Goal: Book appointment/travel/reservation

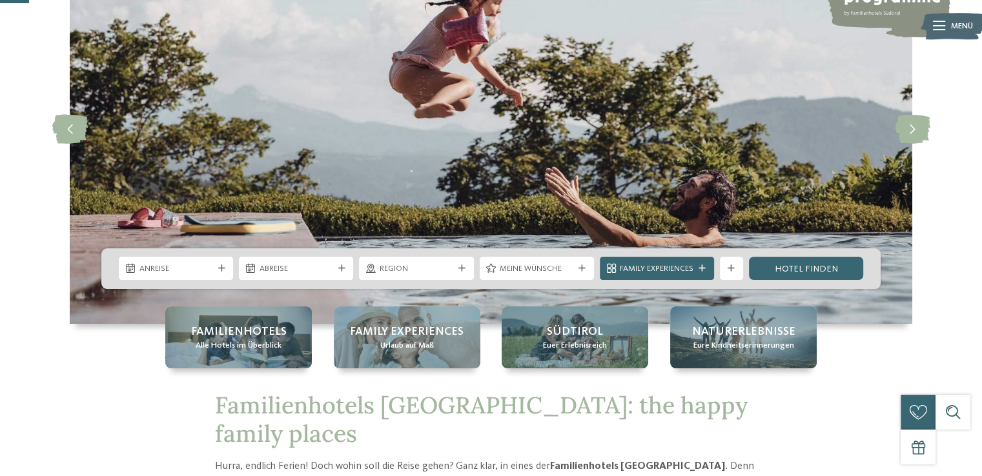
scroll to position [155, 0]
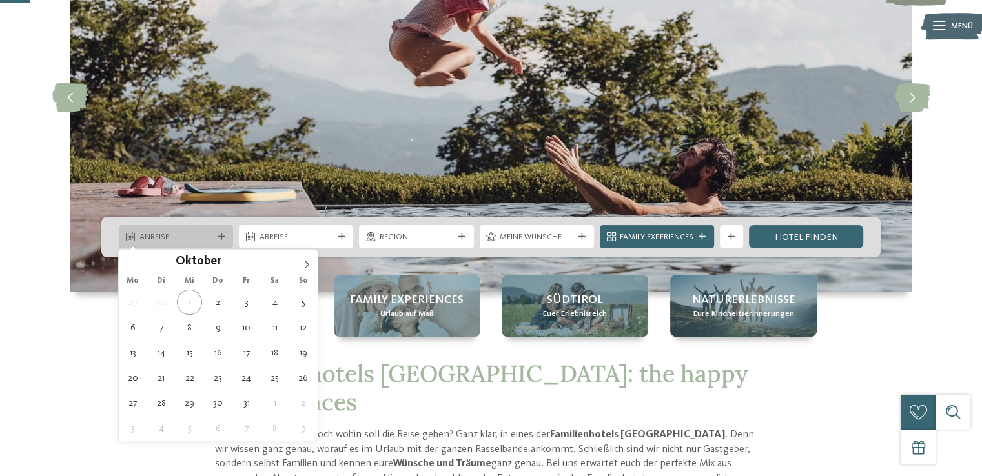
click at [198, 234] on span "Anreise" at bounding box center [176, 238] width 74 height 12
type div "11.10.2025"
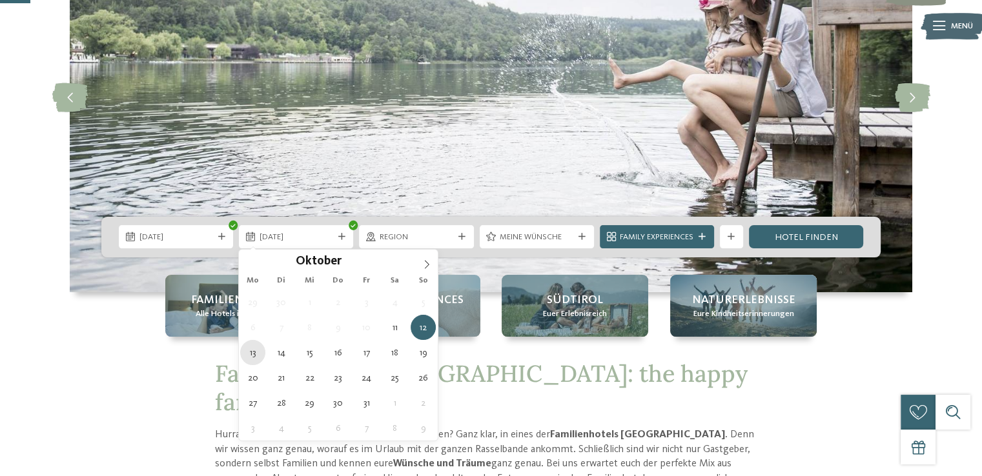
type div "13.10.2025"
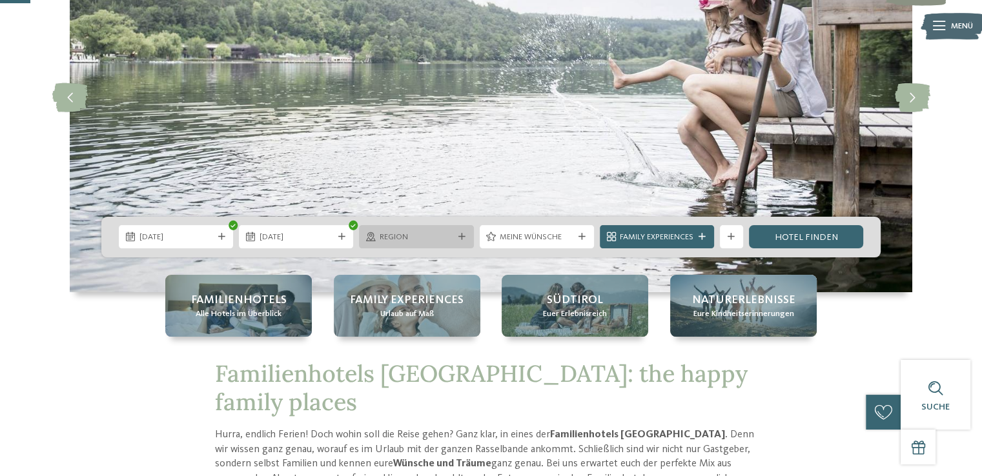
click at [424, 240] on span "Region" at bounding box center [417, 238] width 74 height 12
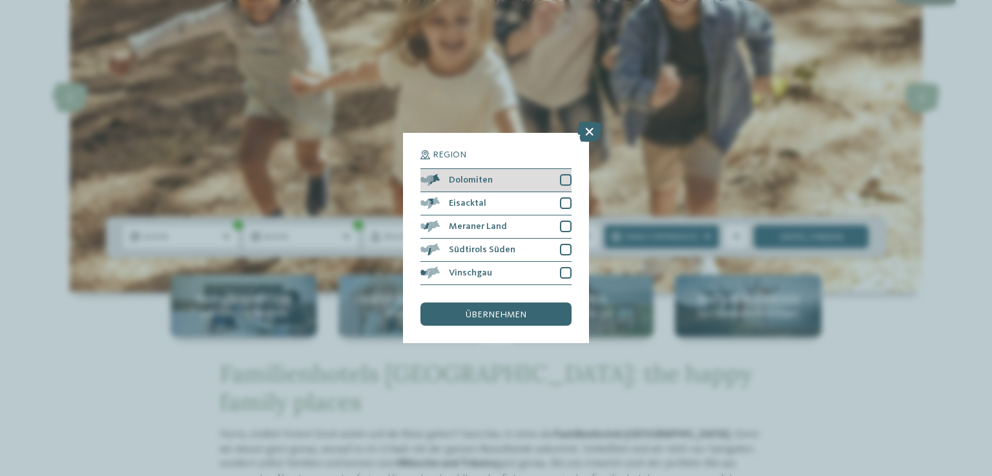
click at [566, 179] on div at bounding box center [566, 180] width 12 height 12
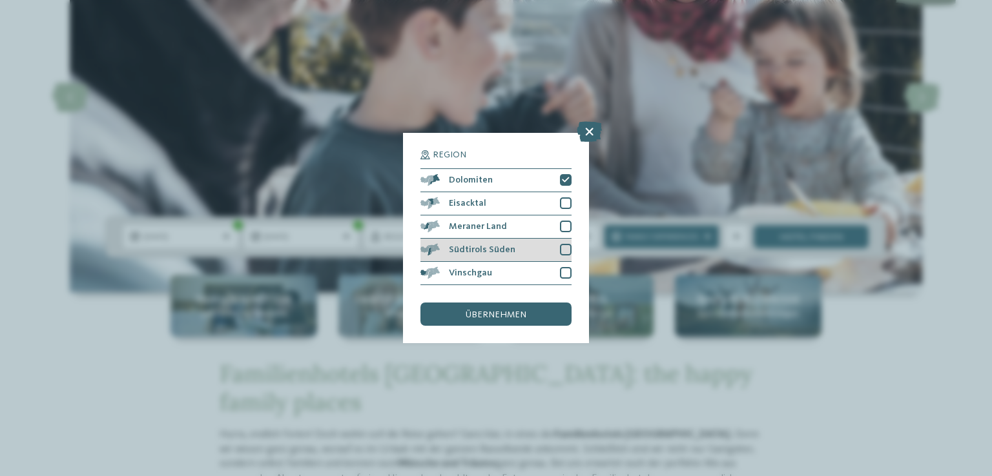
click at [566, 247] on div at bounding box center [566, 250] width 12 height 12
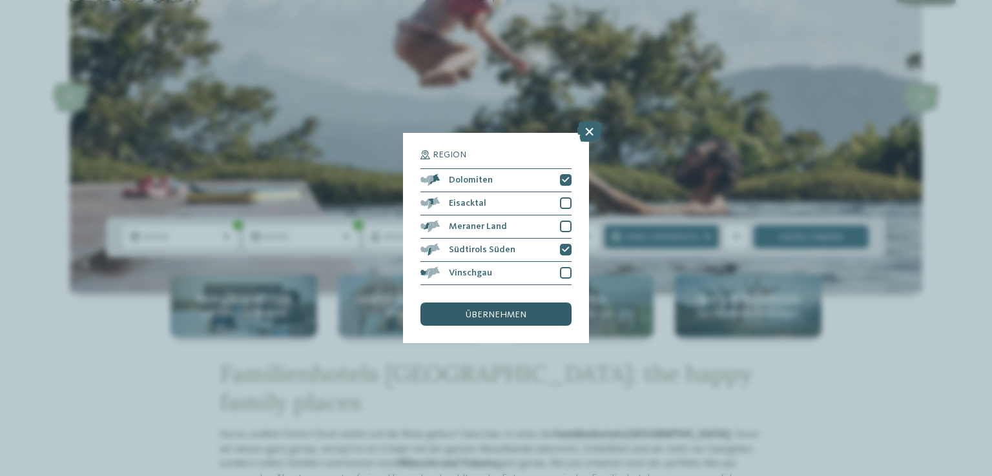
click at [512, 320] on div "übernehmen" at bounding box center [495, 314] width 151 height 23
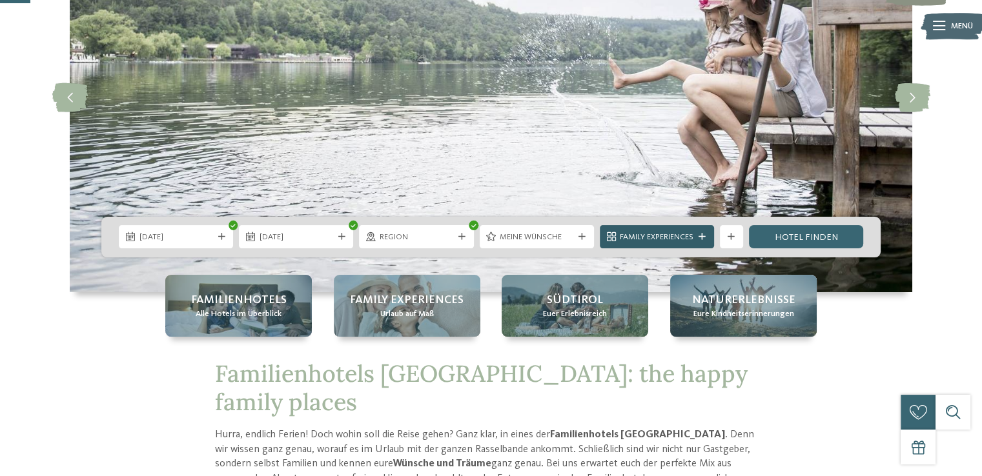
drag, startPoint x: 719, startPoint y: 238, endPoint x: 706, endPoint y: 240, distance: 13.7
click at [706, 240] on div "11.10.2025 13.10.2025" at bounding box center [490, 237] width 779 height 41
click at [571, 238] on span "Meine Wünsche" at bounding box center [537, 238] width 74 height 12
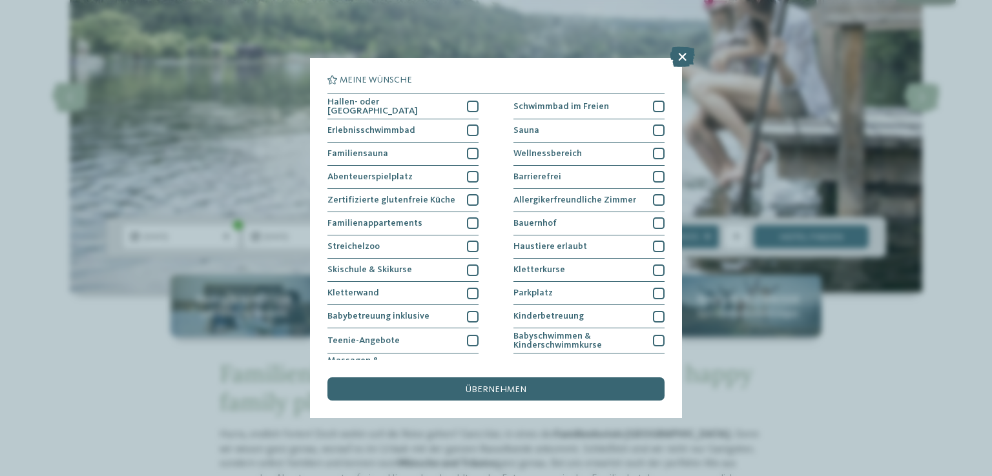
click at [674, 68] on div at bounding box center [681, 58] width 25 height 22
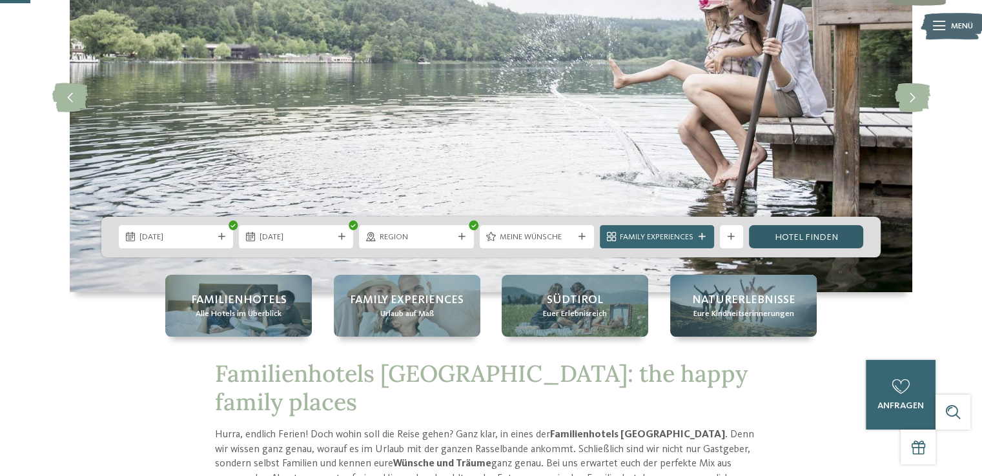
click at [793, 247] on link "Hotel finden" at bounding box center [806, 236] width 114 height 23
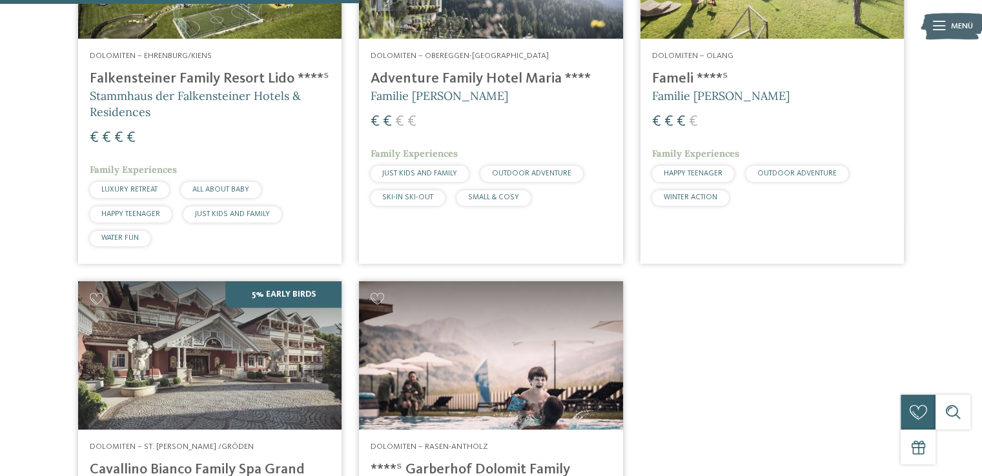
scroll to position [524, 0]
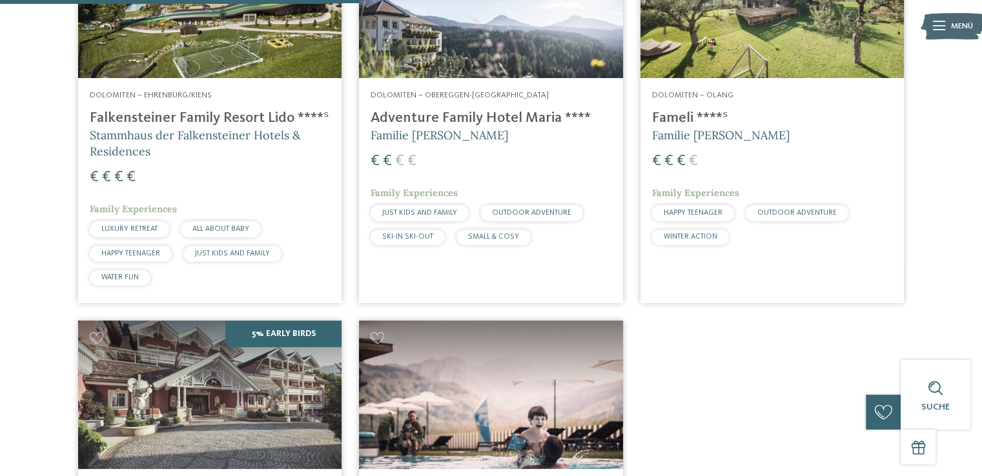
click at [496, 103] on div "Dolomiten – Obereggen-Deutschnofen Adventure Family Hotel Maria **** Familie Ko…" at bounding box center [490, 170] width 263 height 185
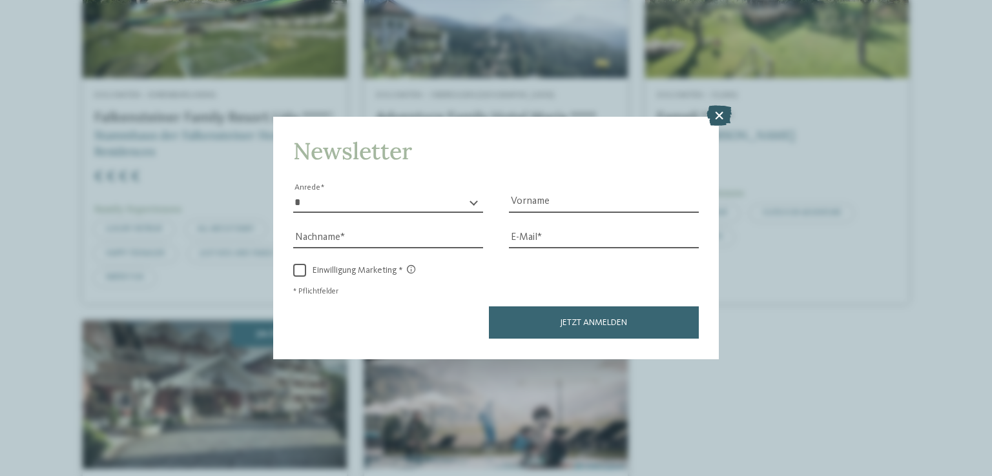
click at [717, 114] on icon at bounding box center [718, 116] width 25 height 21
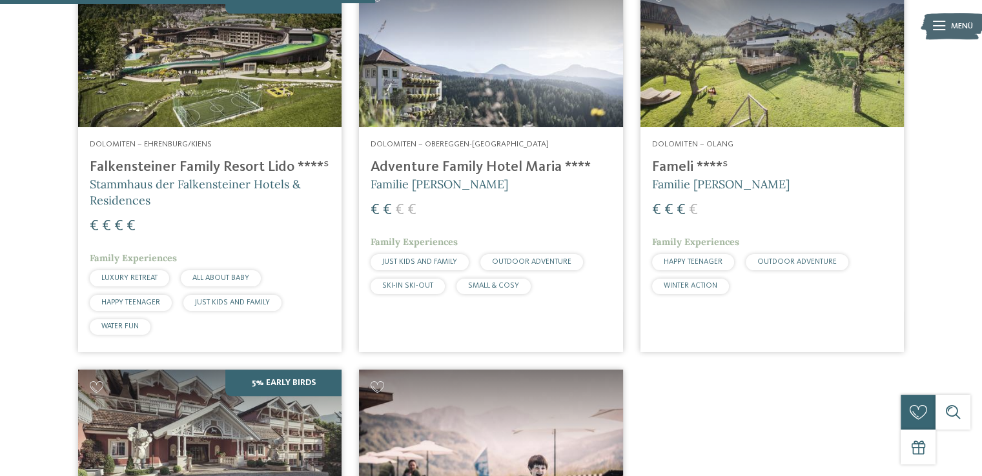
scroll to position [343, 0]
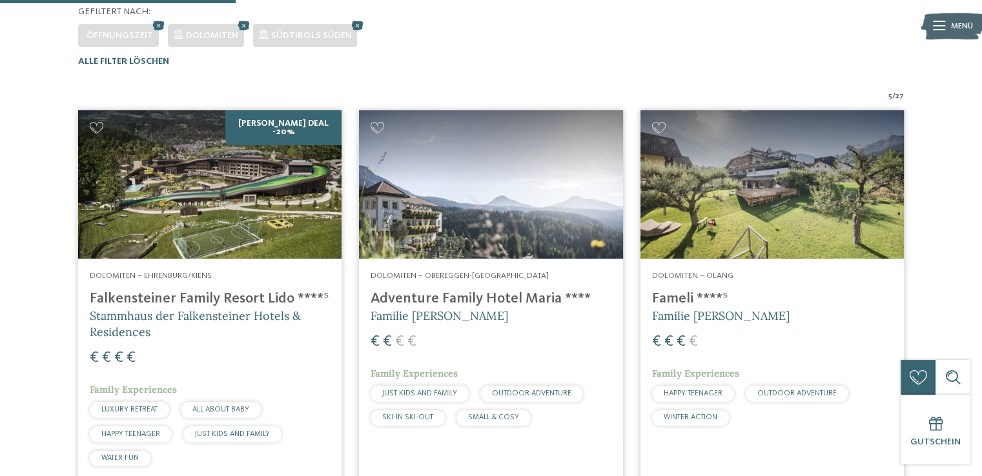
click at [723, 201] on img at bounding box center [771, 184] width 263 height 148
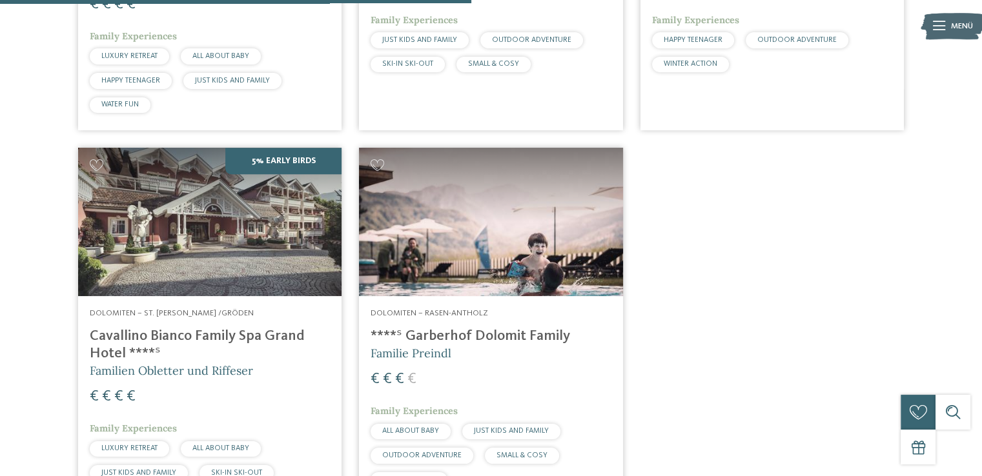
scroll to position [709, 0]
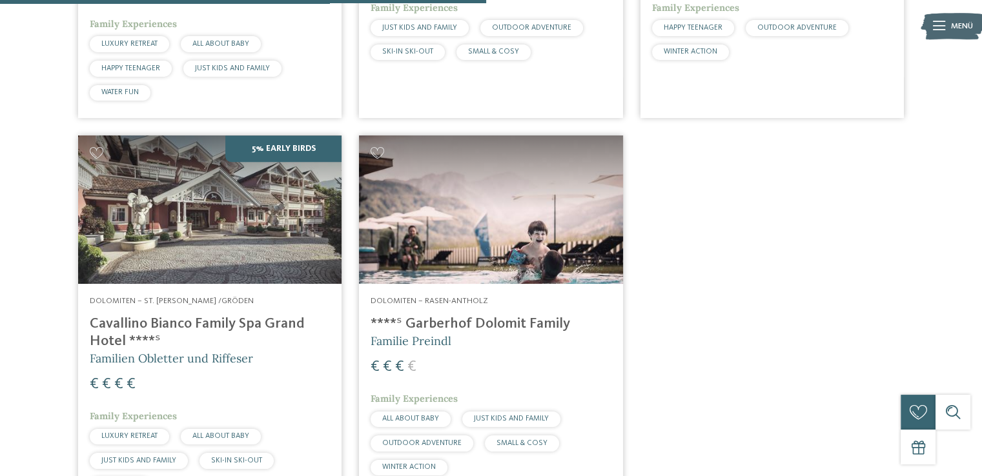
click at [449, 283] on img at bounding box center [490, 210] width 263 height 148
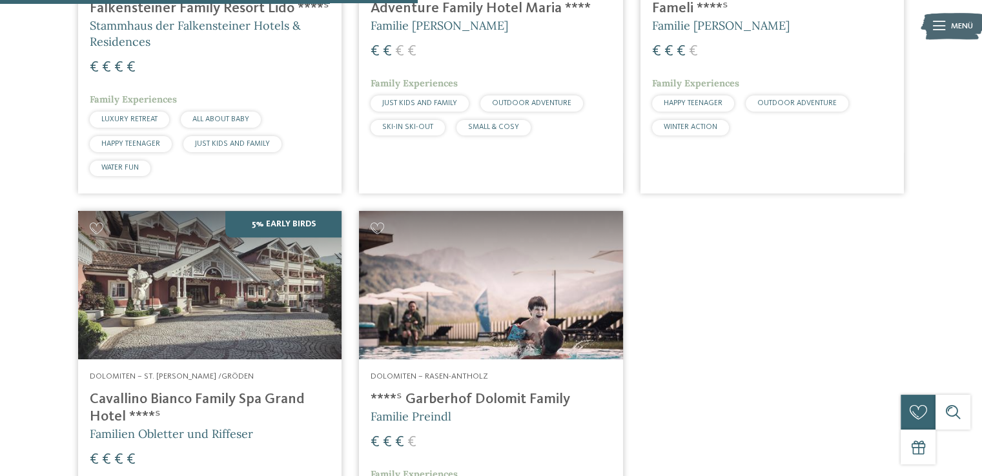
scroll to position [572, 0]
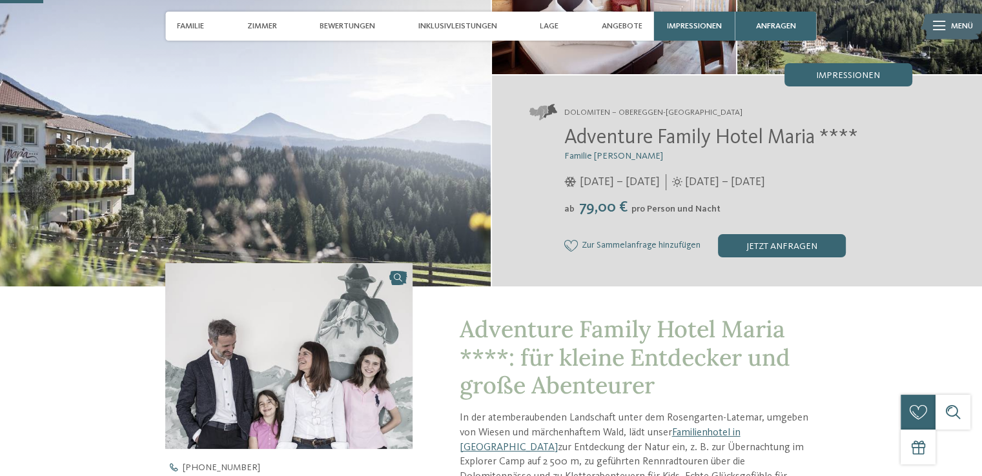
scroll to position [168, 0]
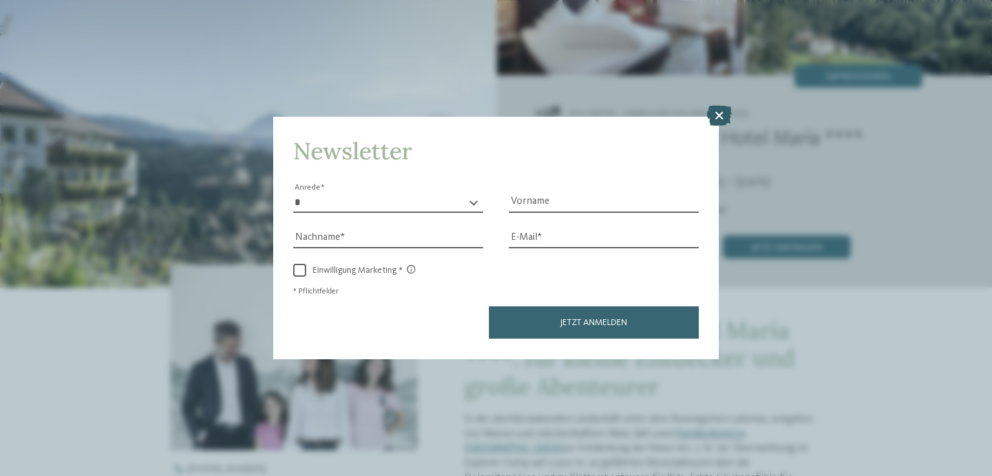
click at [719, 120] on icon at bounding box center [718, 116] width 25 height 21
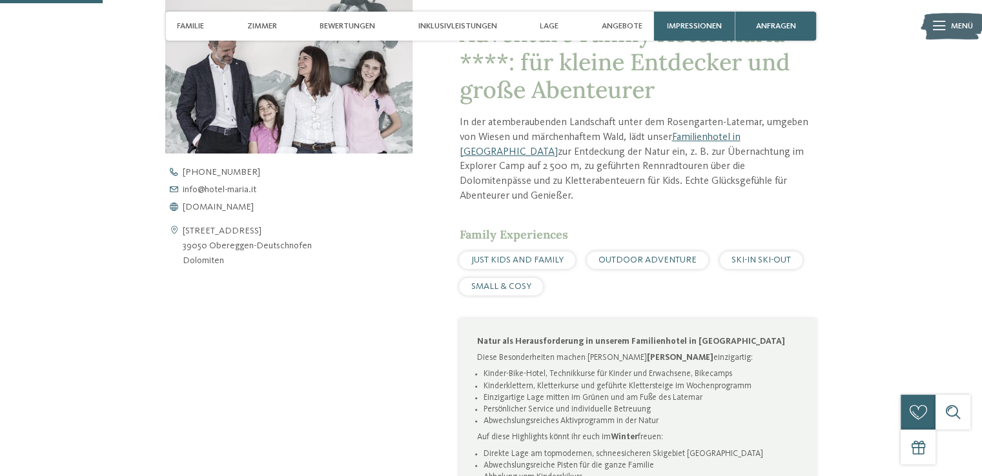
scroll to position [465, 0]
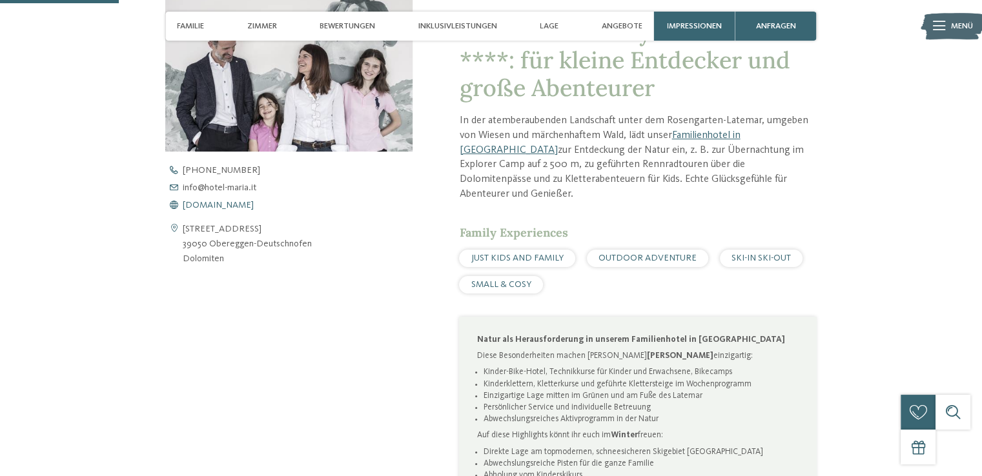
click at [240, 209] on span "www.hotel-maria.it" at bounding box center [218, 205] width 71 height 9
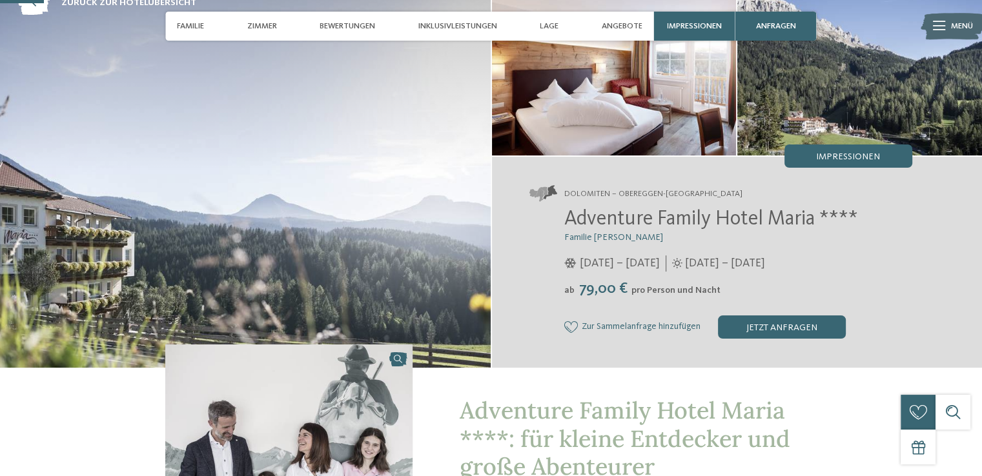
scroll to position [198, 0]
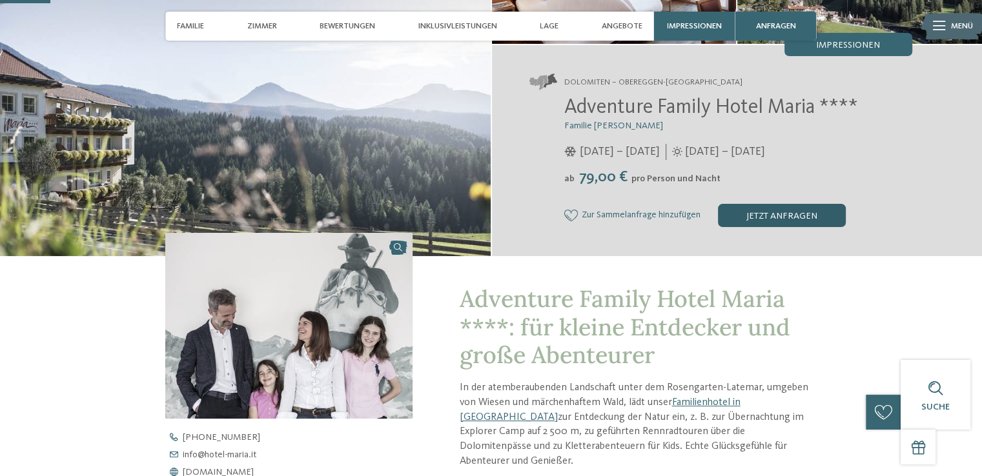
click at [803, 213] on div "jetzt anfragen" at bounding box center [782, 215] width 128 height 23
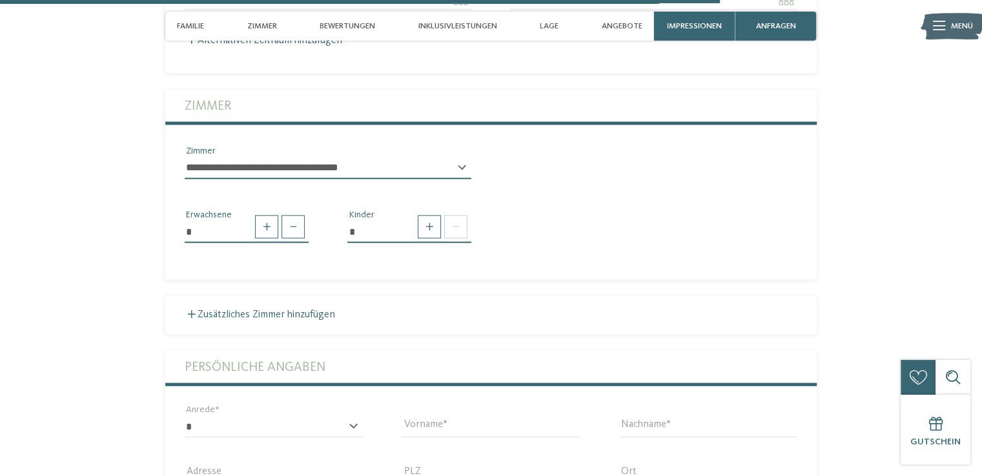
scroll to position [2808, 0]
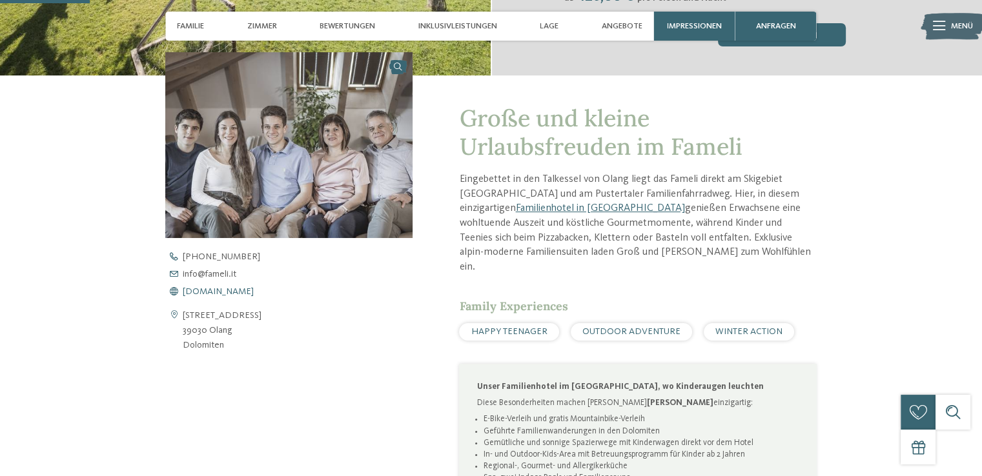
click at [209, 290] on span "www.fameli.it" at bounding box center [218, 291] width 71 height 9
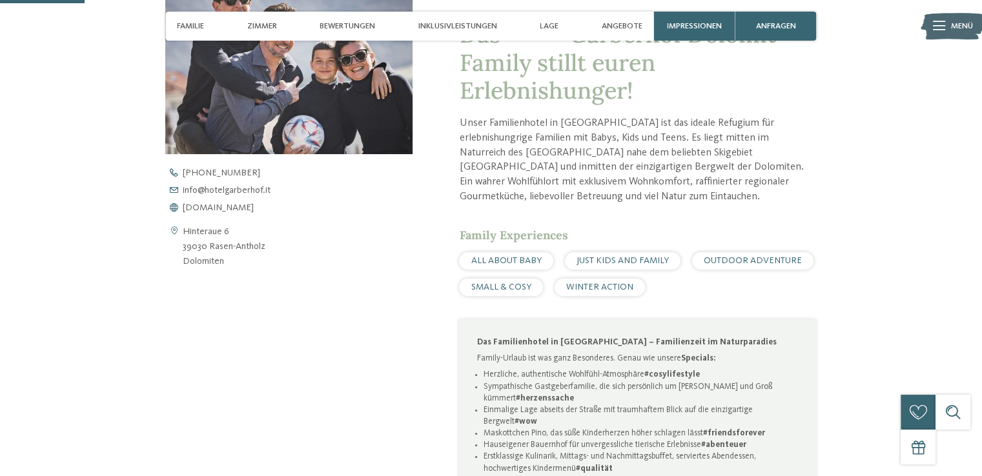
scroll to position [482, 0]
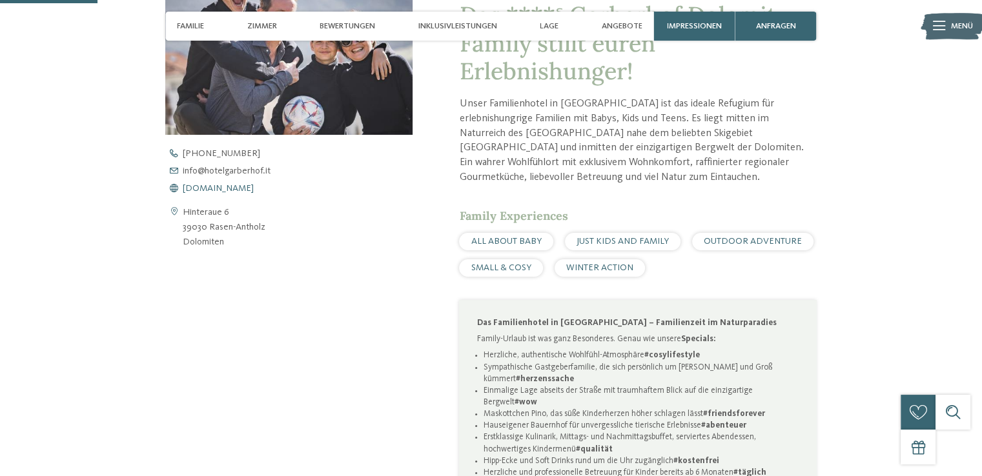
click at [214, 184] on span "www.hotelgarberhof.it" at bounding box center [218, 188] width 71 height 9
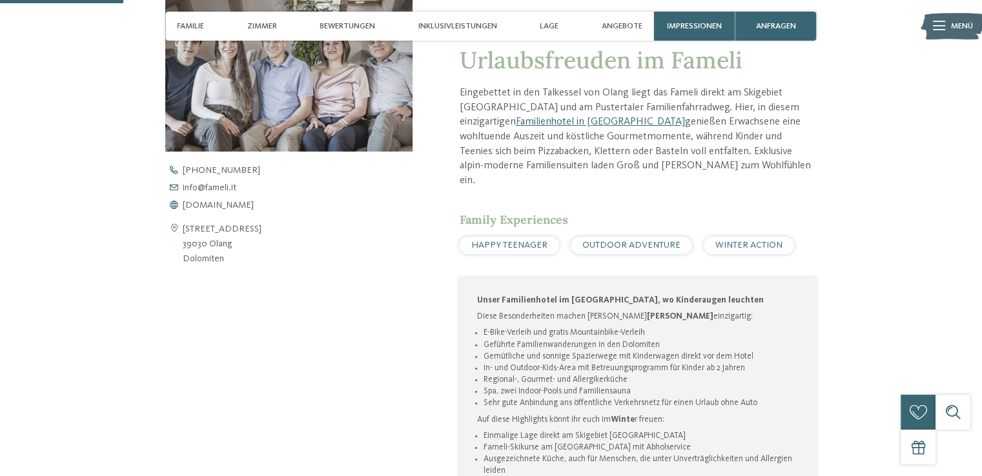
scroll to position [520, 0]
